Goal: Transaction & Acquisition: Purchase product/service

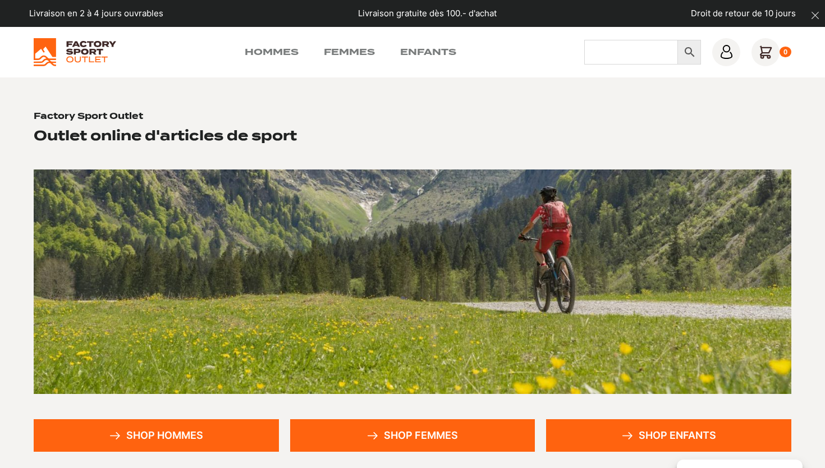
click at [648, 56] on input "Chercher" at bounding box center [631, 52] width 94 height 25
click at [348, 52] on link "Femmes" at bounding box center [349, 51] width 51 height 13
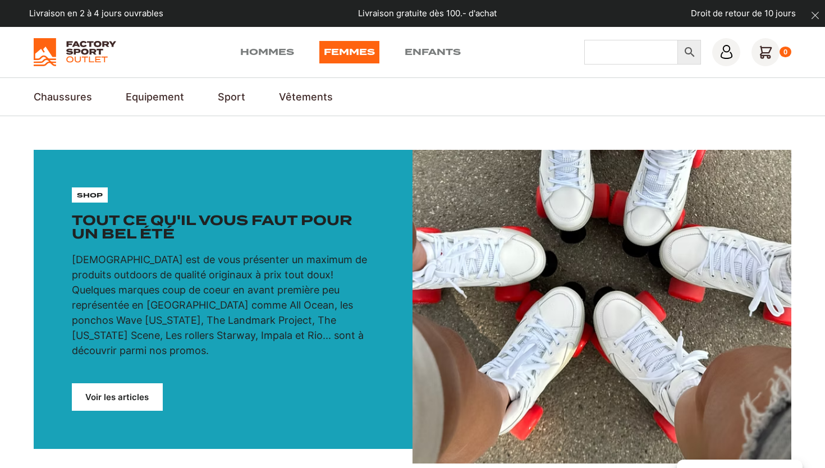
click at [625, 58] on input "Chercher" at bounding box center [631, 52] width 94 height 25
type input "chaussure"
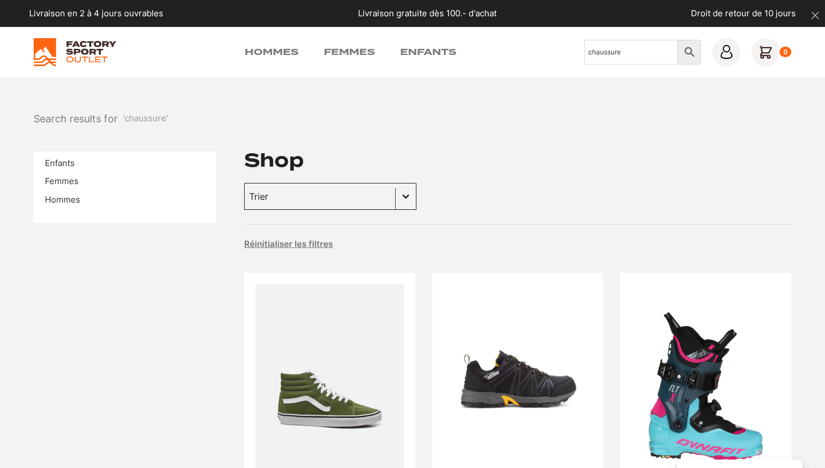
click at [396, 188] on button "Basculer la liste" at bounding box center [406, 197] width 20 height 26
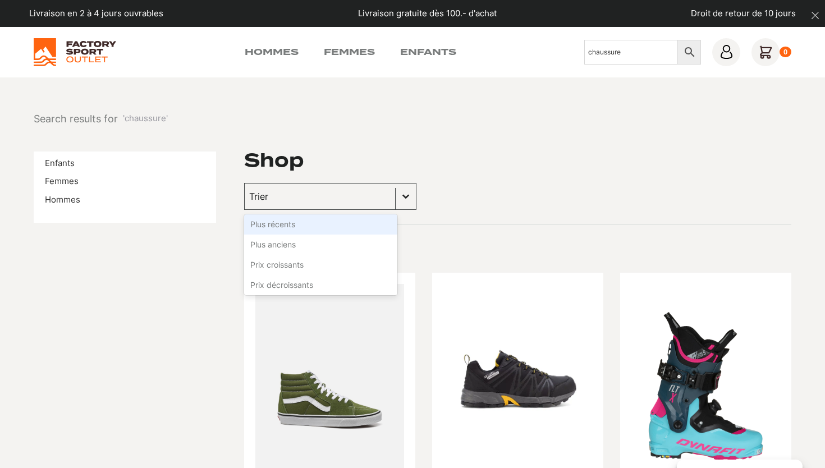
click at [482, 164] on div "Shop" at bounding box center [517, 161] width 547 height 18
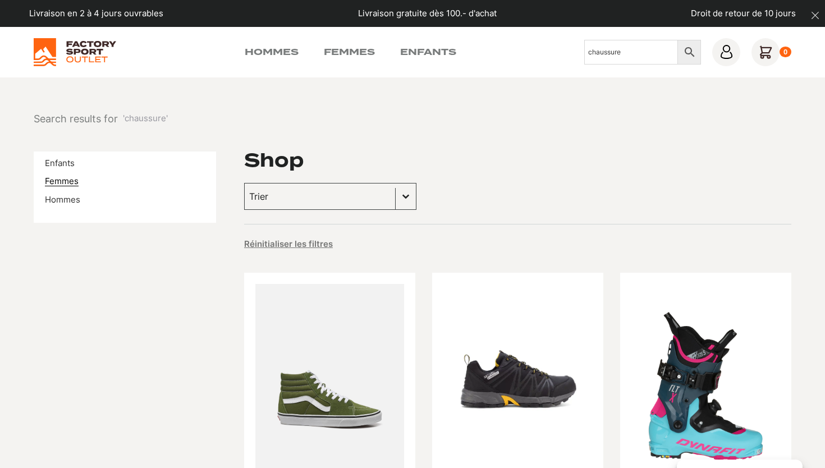
click at [61, 182] on link "Femmes" at bounding box center [62, 181] width 34 height 11
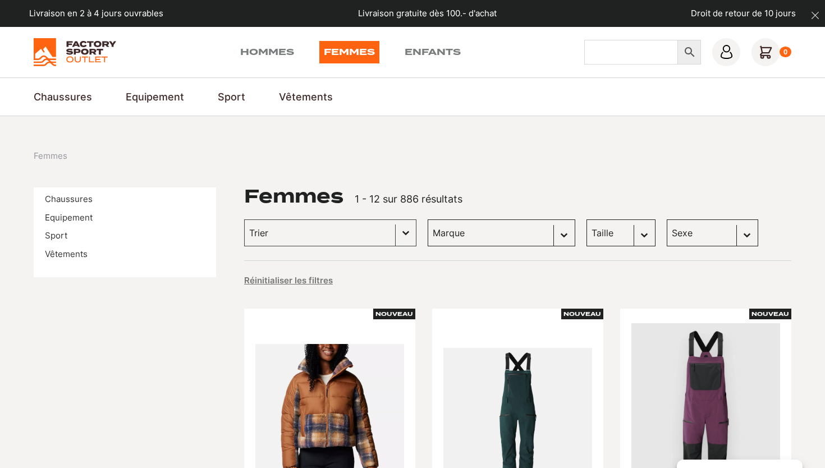
click at [616, 52] on input "Chercher" at bounding box center [631, 52] width 94 height 25
click at [642, 61] on input "Chercher" at bounding box center [631, 52] width 94 height 25
type input "chaussure"
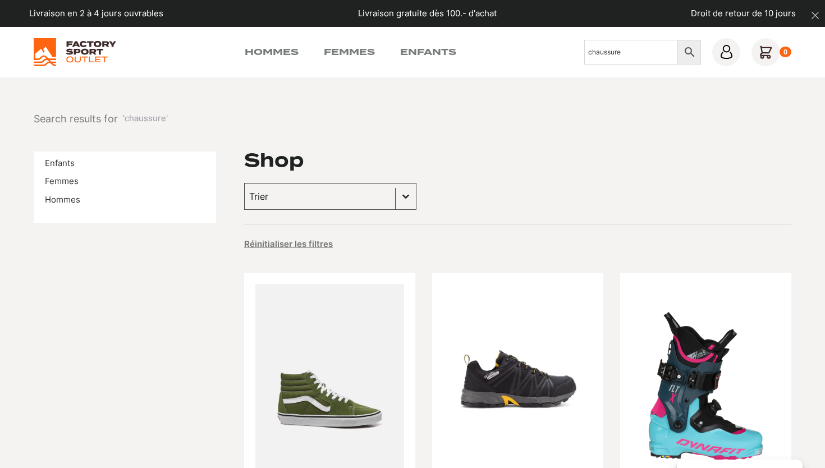
click at [630, 54] on input "chaussure" at bounding box center [631, 52] width 94 height 25
type input "chaussures"
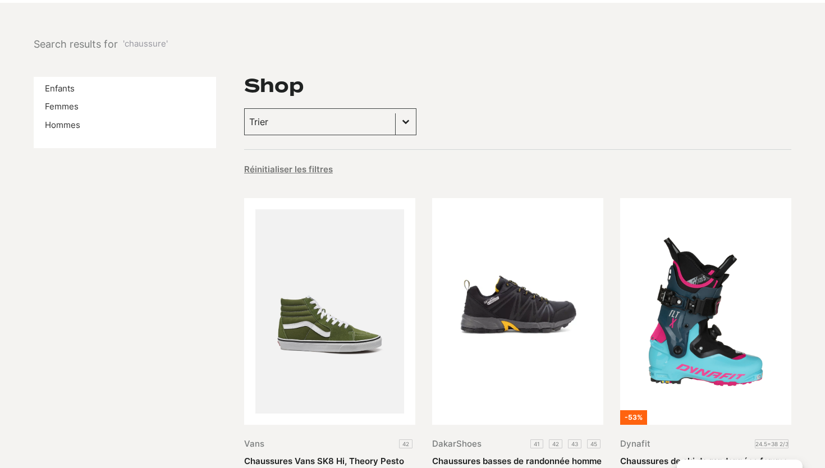
scroll to position [135, 0]
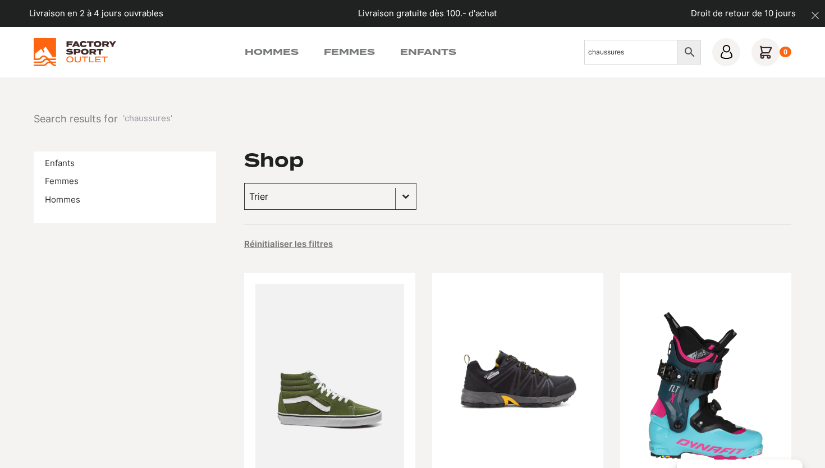
click at [396, 191] on button "Basculer la liste" at bounding box center [406, 197] width 20 height 26
click at [445, 195] on div "Trier Trier le contenu Trier Plus récents Plus anciens Prix croissants Prix déc…" at bounding box center [517, 196] width 547 height 27
click at [65, 184] on link "Femmes" at bounding box center [62, 181] width 34 height 11
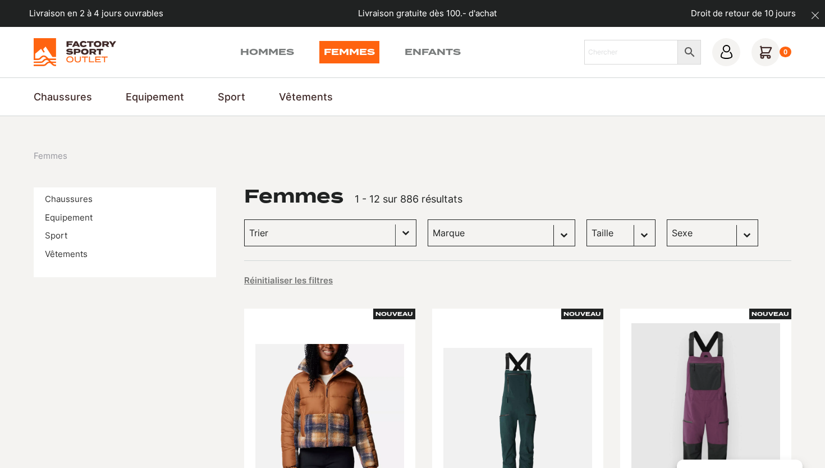
click at [396, 231] on button "Basculer la liste" at bounding box center [406, 233] width 20 height 26
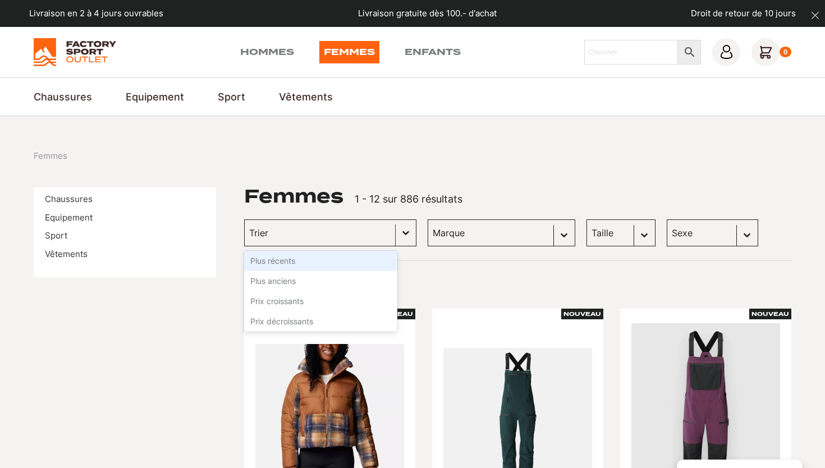
click at [396, 230] on button "Basculer la liste" at bounding box center [406, 233] width 20 height 26
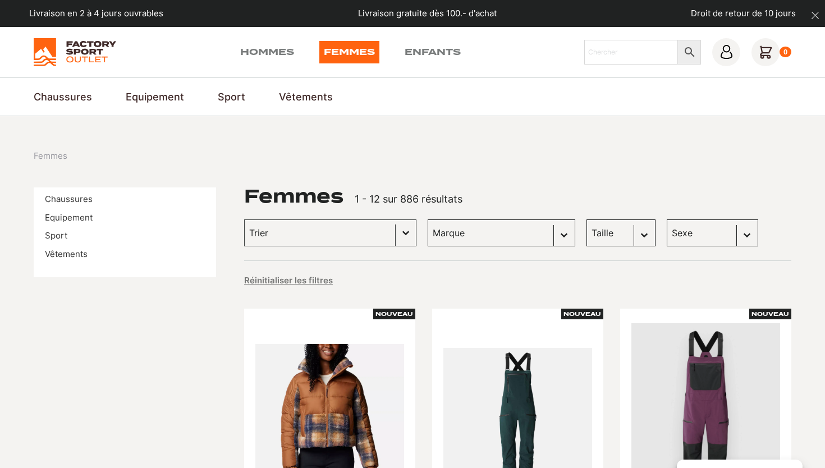
click at [543, 161] on div "Femmes" at bounding box center [413, 156] width 758 height 13
click at [617, 45] on input "Chercher" at bounding box center [631, 52] width 94 height 25
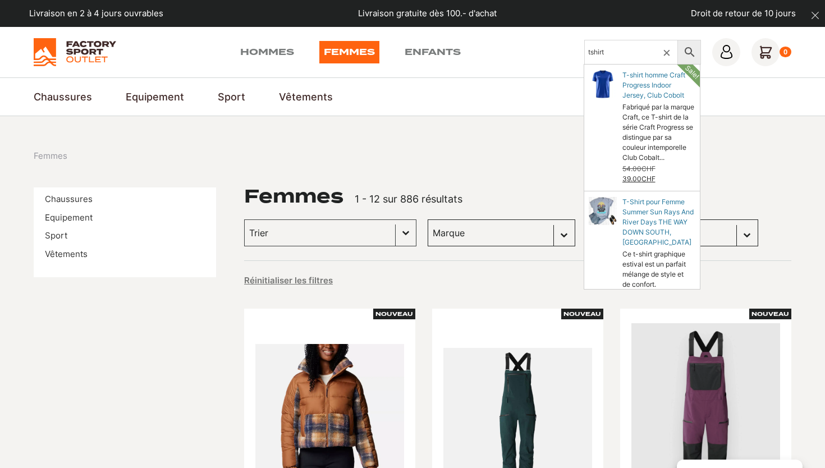
type input "tshirt"
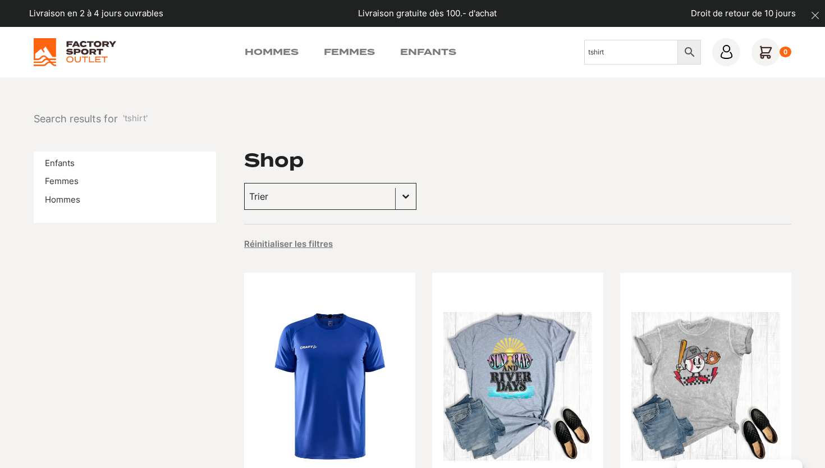
click at [396, 199] on button "Basculer la liste" at bounding box center [406, 197] width 20 height 26
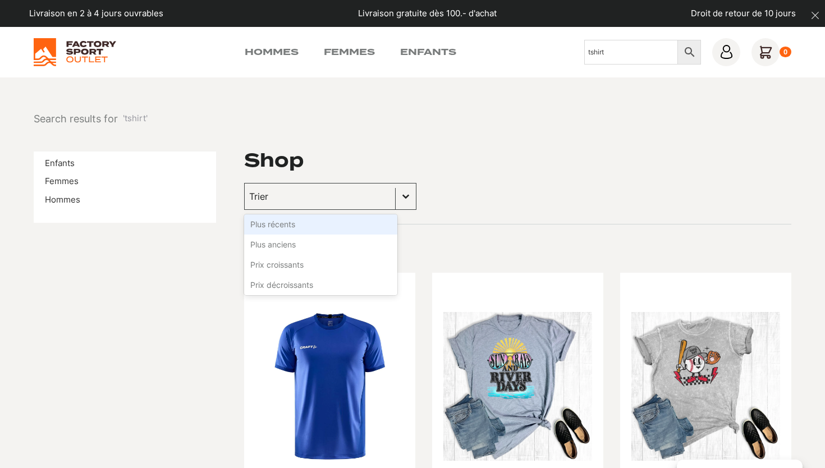
click at [460, 204] on div "Trier Trier le contenu Trier Plus récents Plus anciens Prix croissants Prix déc…" at bounding box center [517, 196] width 547 height 27
